Goal: Task Accomplishment & Management: Use online tool/utility

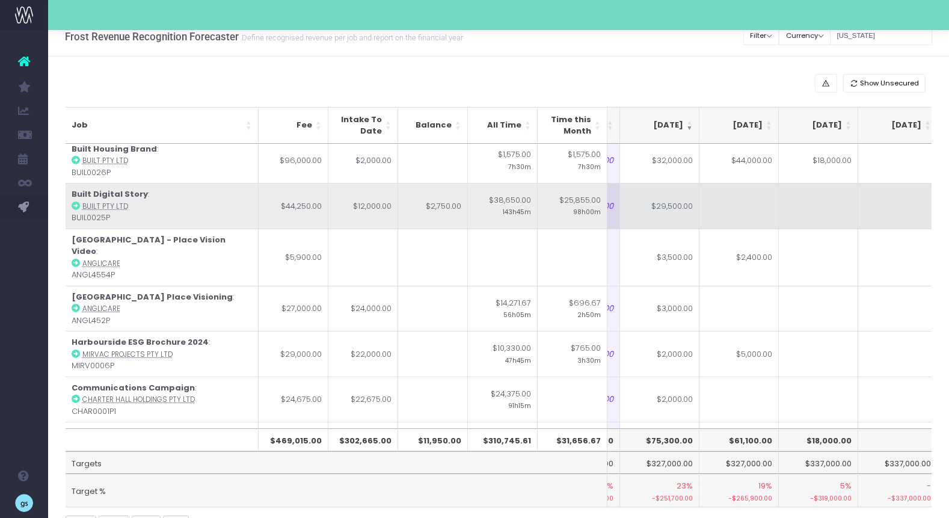
scroll to position [0, 226]
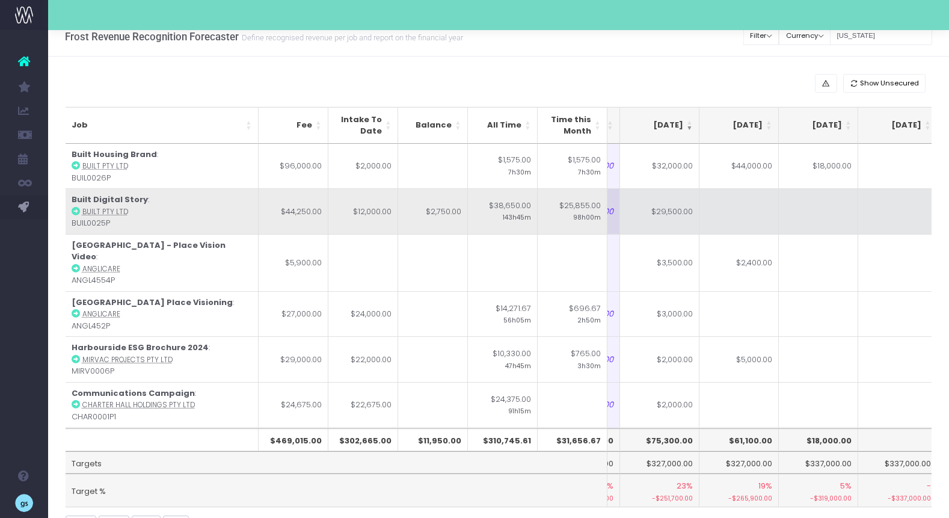
click at [678, 215] on td "$29,500.00" at bounding box center [659, 211] width 79 height 46
type input "$29,500.00"
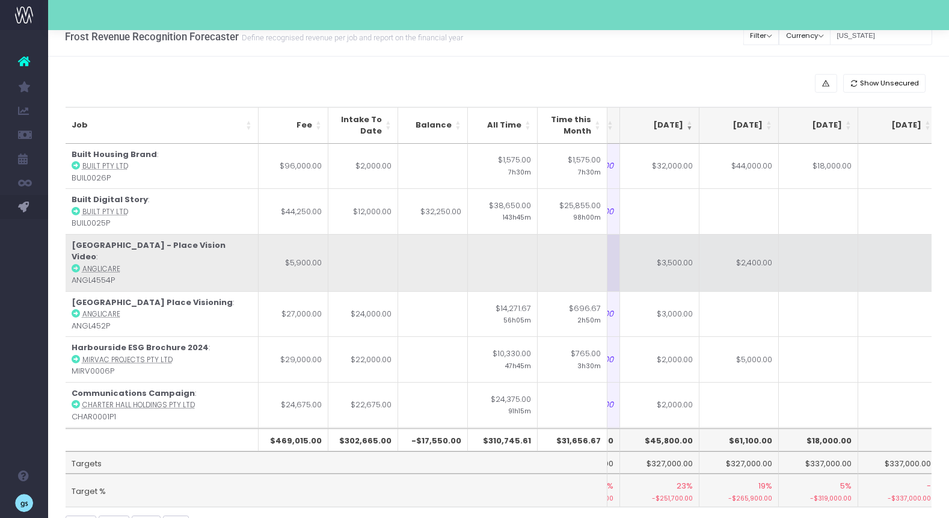
type input "3"
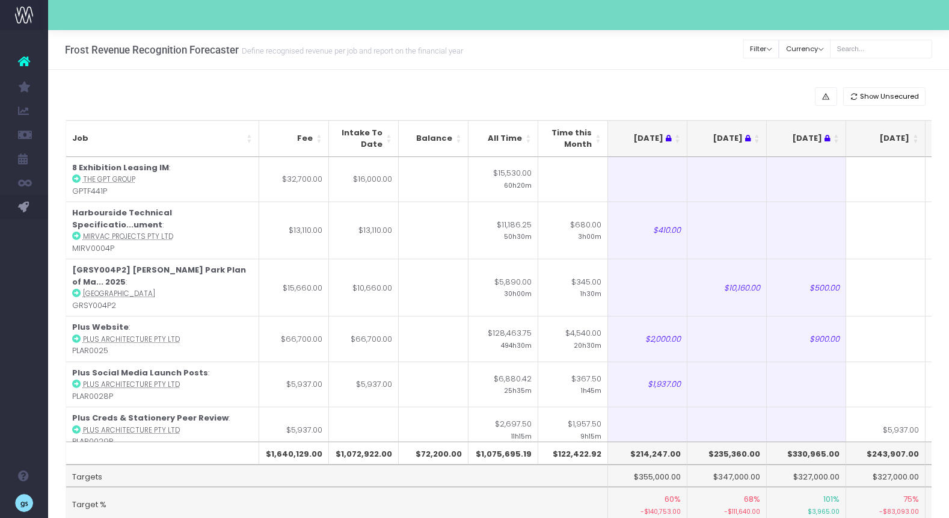
click at [916, 136] on th "[DATE]" at bounding box center [885, 138] width 79 height 37
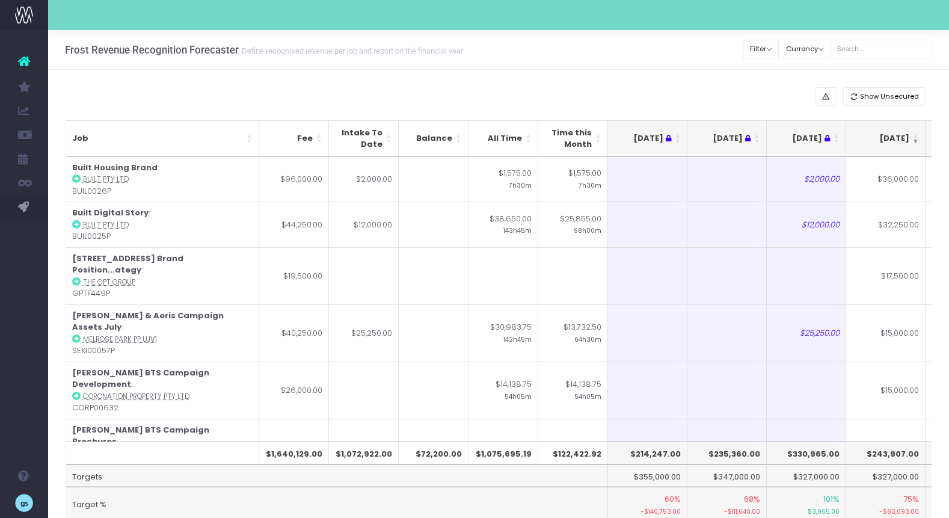
click at [915, 134] on th "[DATE]" at bounding box center [885, 138] width 79 height 37
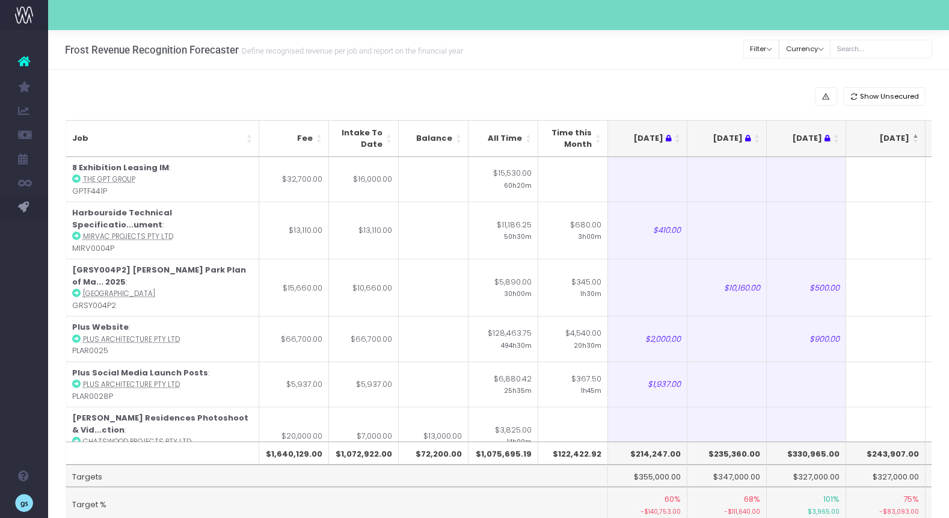
click at [915, 134] on th "[DATE]" at bounding box center [885, 138] width 79 height 37
